Goal: Check status: Check status

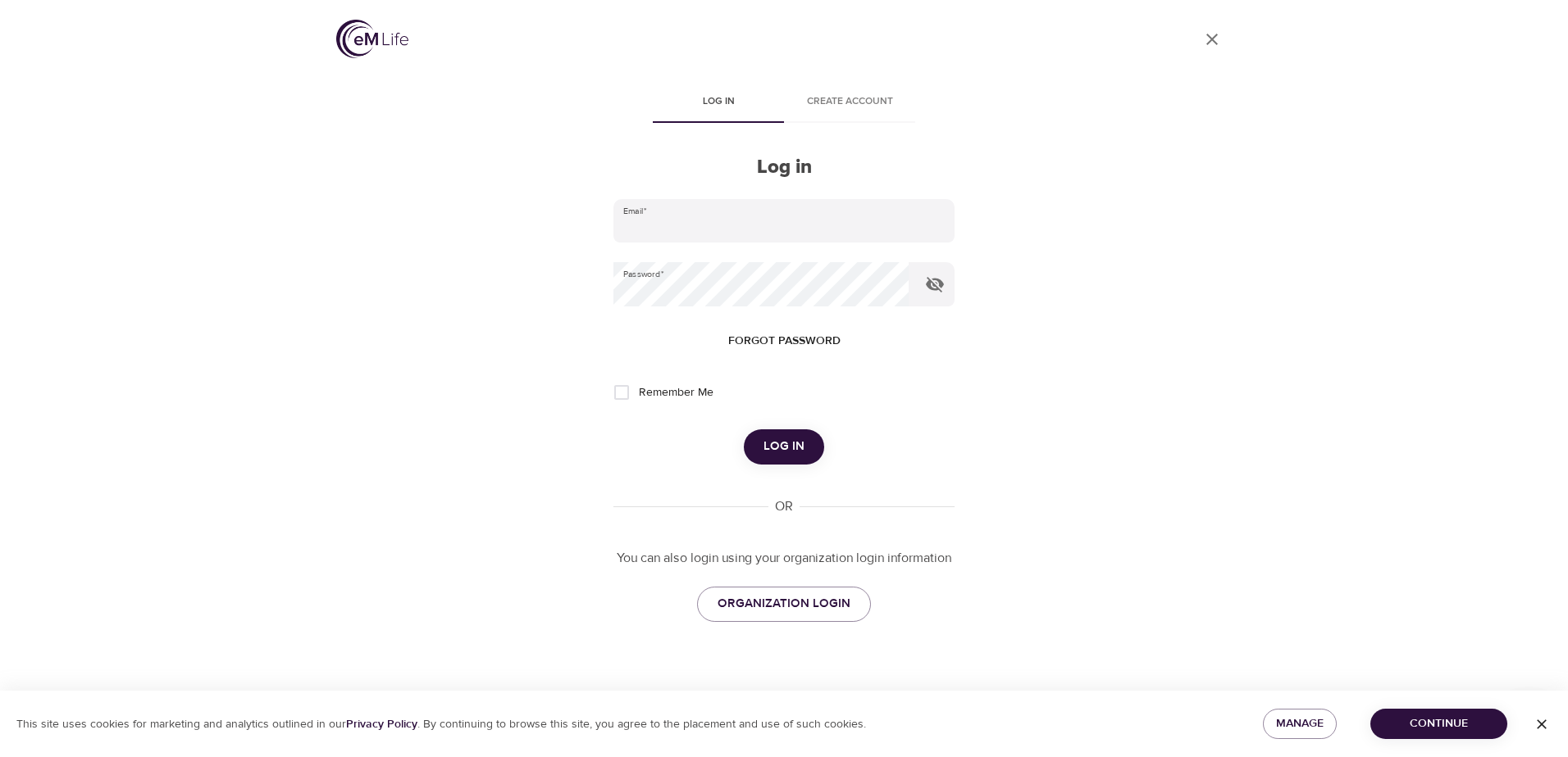
type input "[PERSON_NAME][EMAIL_ADDRESS][PERSON_NAME][DOMAIN_NAME]"
click at [621, 386] on input "Remember Me" at bounding box center [622, 392] width 35 height 35
checkbox input "true"
click at [794, 439] on span "Log in" at bounding box center [783, 447] width 41 height 21
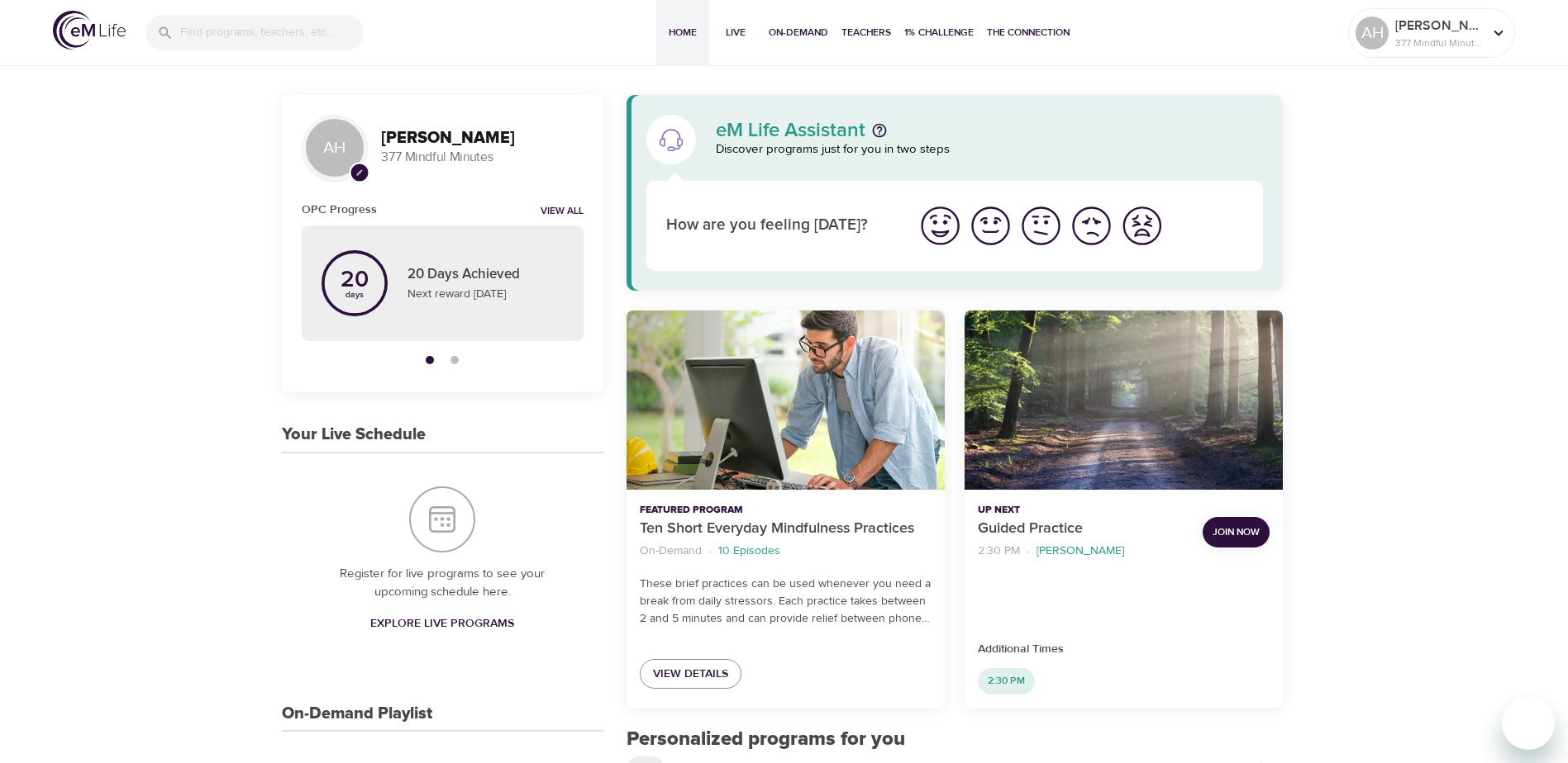
click at [984, 227] on img "I'm feeling good" at bounding box center [990, 225] width 45 height 45
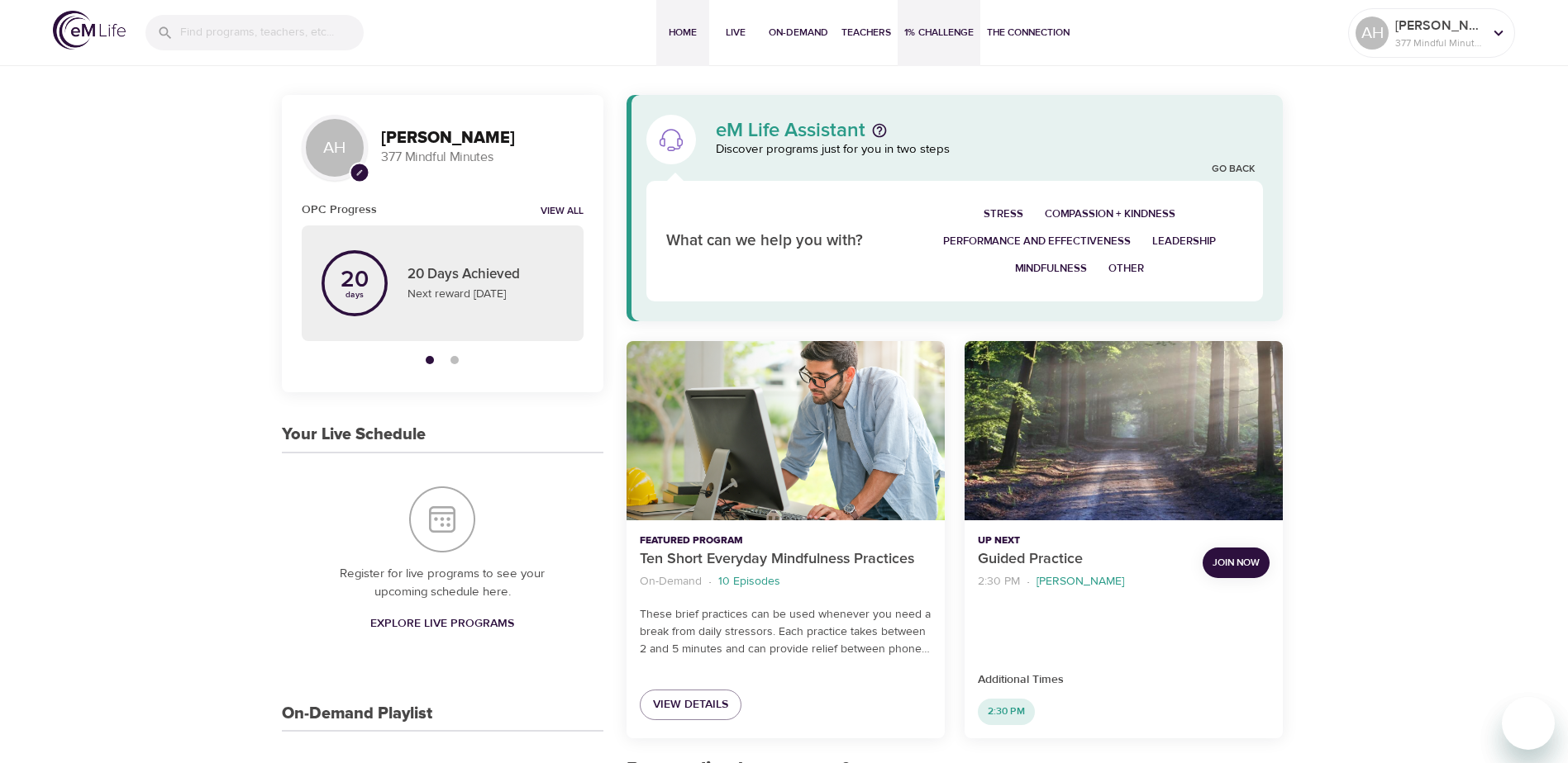
click at [932, 31] on span "1% Challenge" at bounding box center [939, 33] width 70 height 17
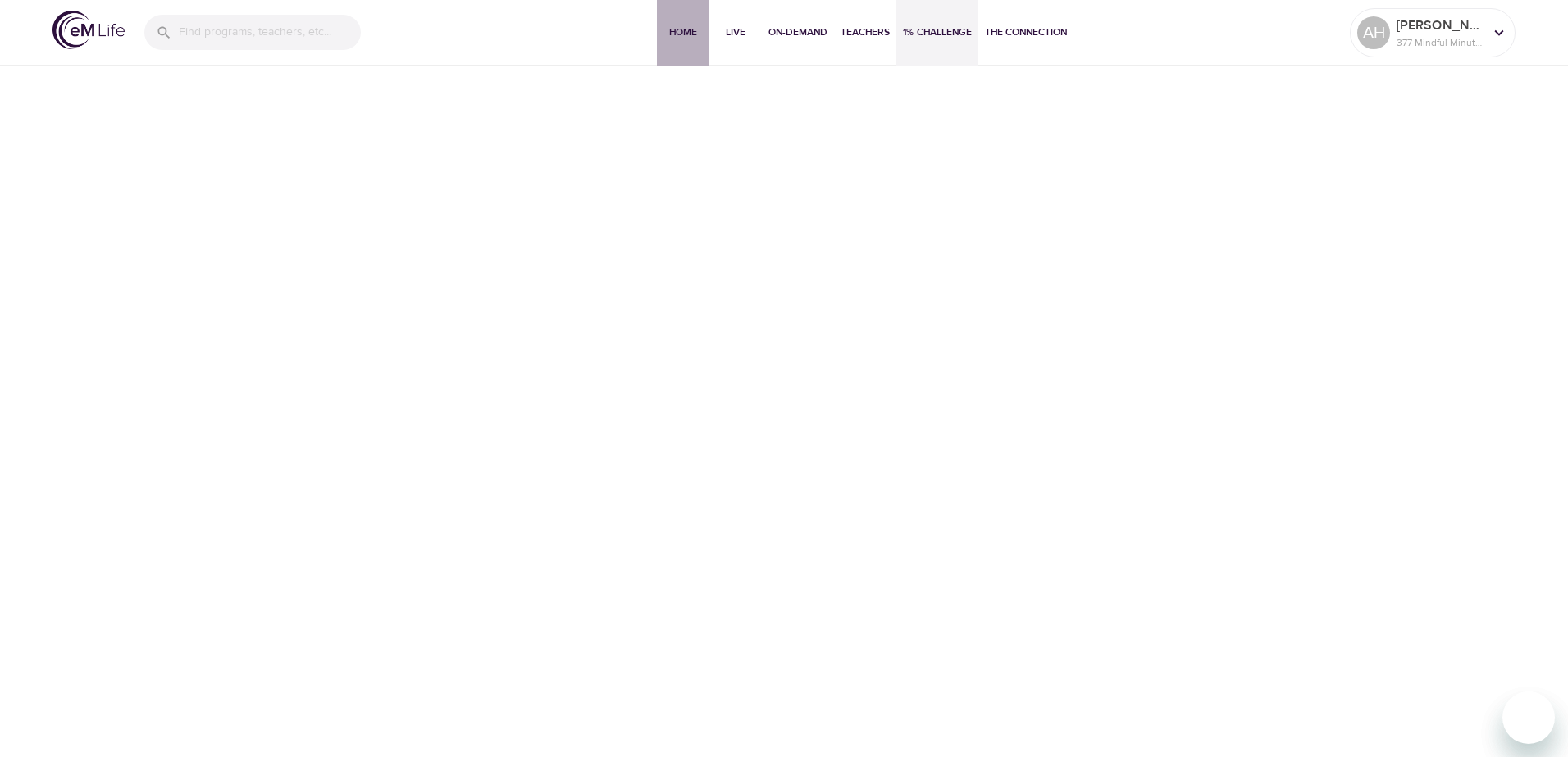
click at [675, 33] on span "Home" at bounding box center [682, 33] width 39 height 17
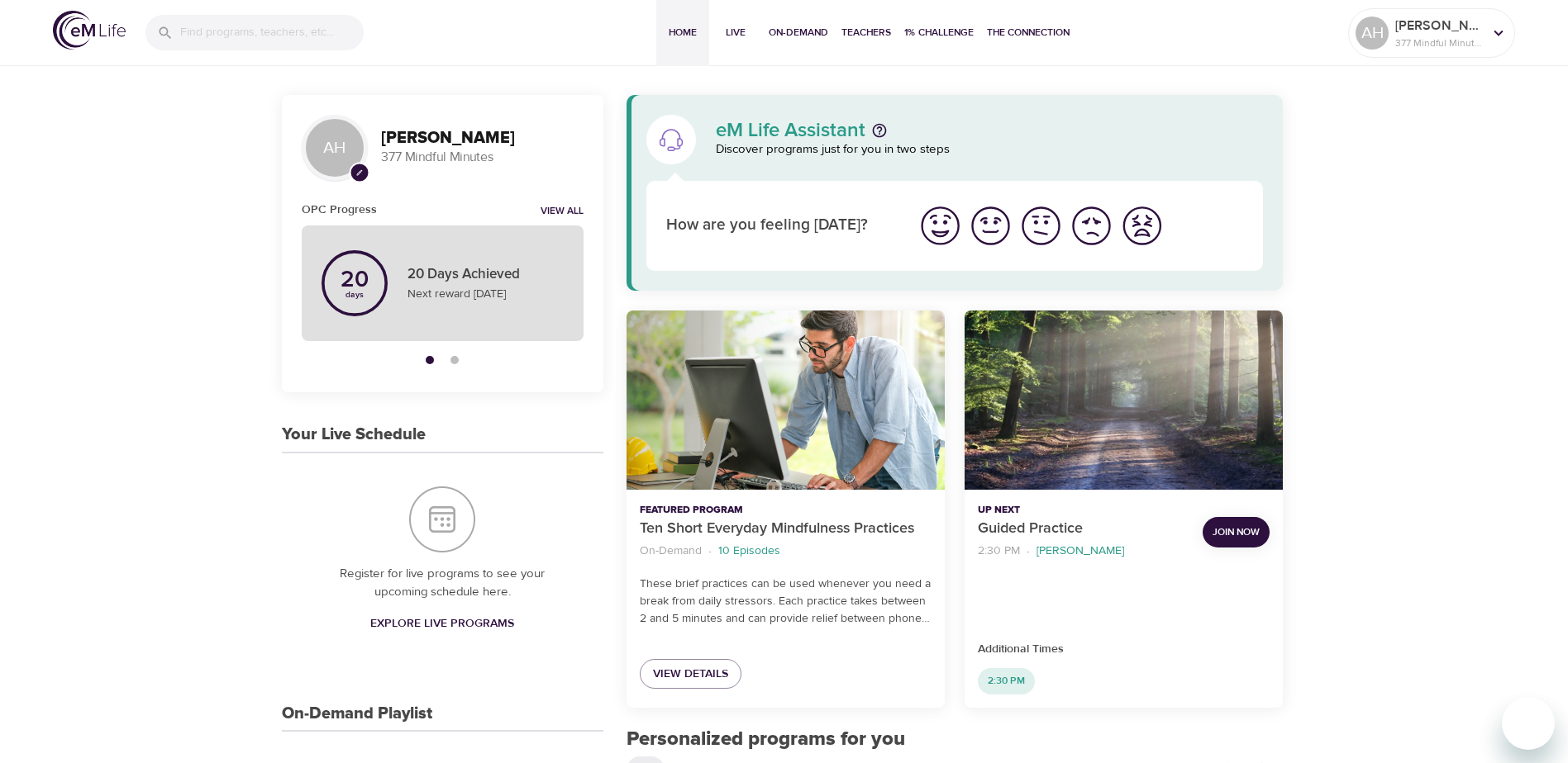
click at [496, 272] on p "20 Days Achieved" at bounding box center [485, 275] width 156 height 21
